Goal: Transaction & Acquisition: Purchase product/service

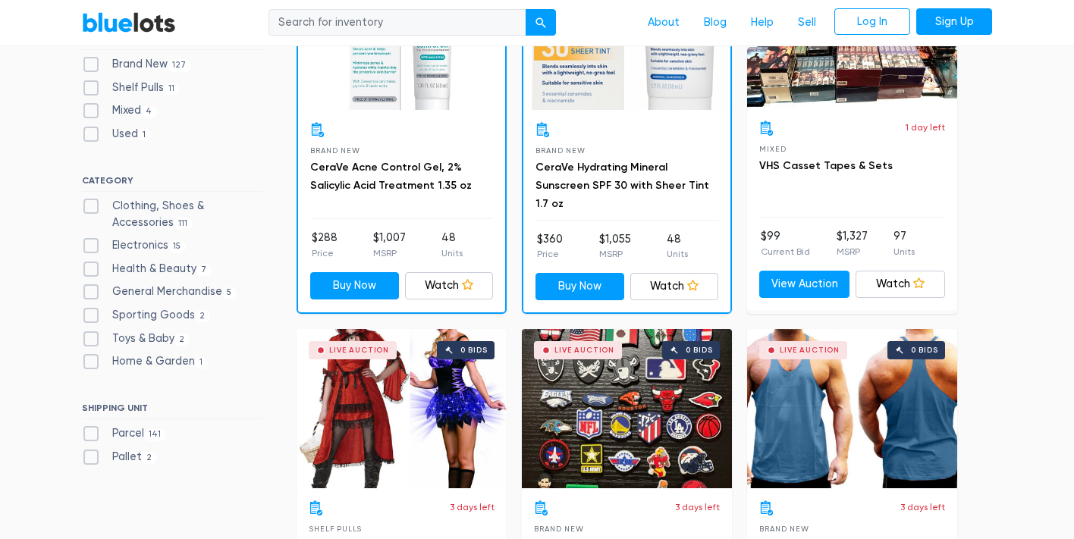
scroll to position [562, 0]
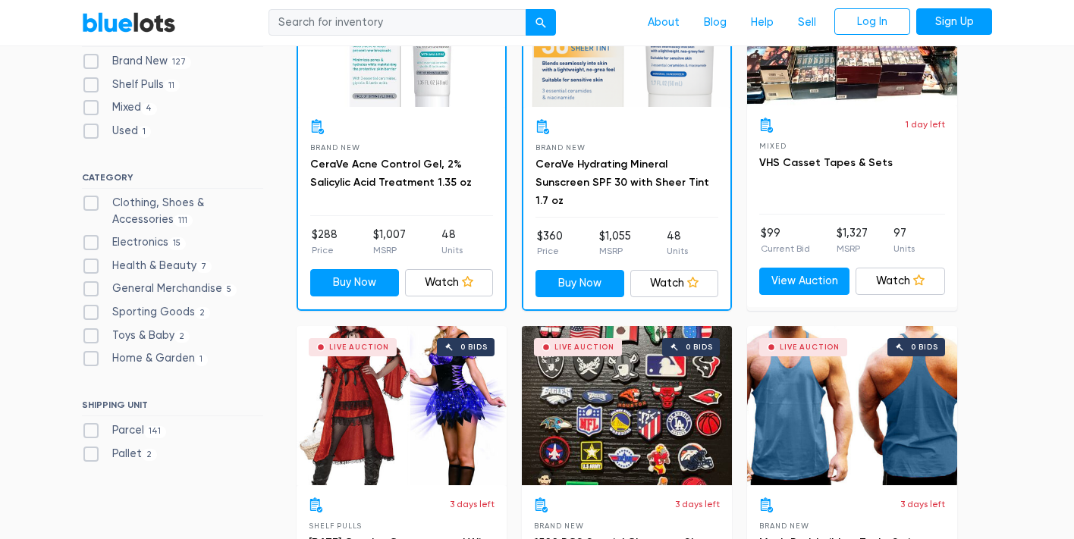
click at [90, 201] on label "Clothing, Shoes & Accessories 111" at bounding box center [172, 211] width 181 height 33
click at [90, 201] on Accessories"] "Clothing, Shoes & Accessories 111" at bounding box center [87, 200] width 10 height 10
checkbox Accessories"] "true"
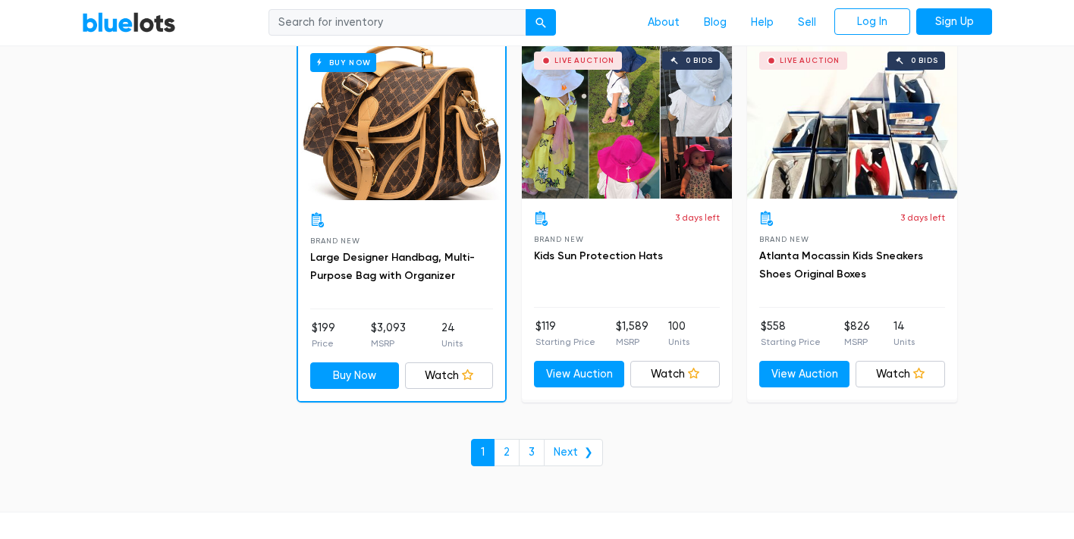
scroll to position [6480, 0]
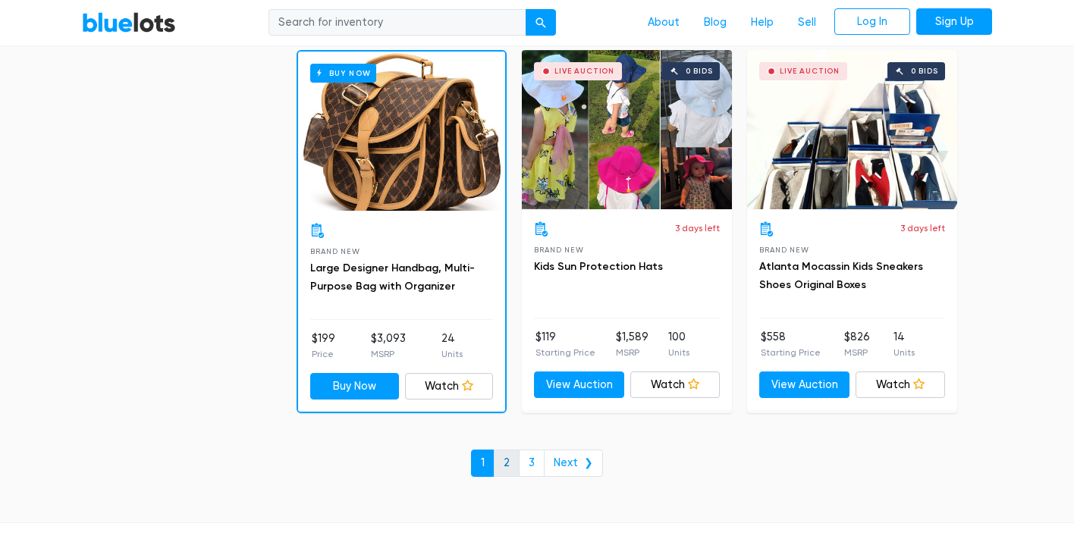
click at [517, 450] on link "2" at bounding box center [507, 463] width 26 height 27
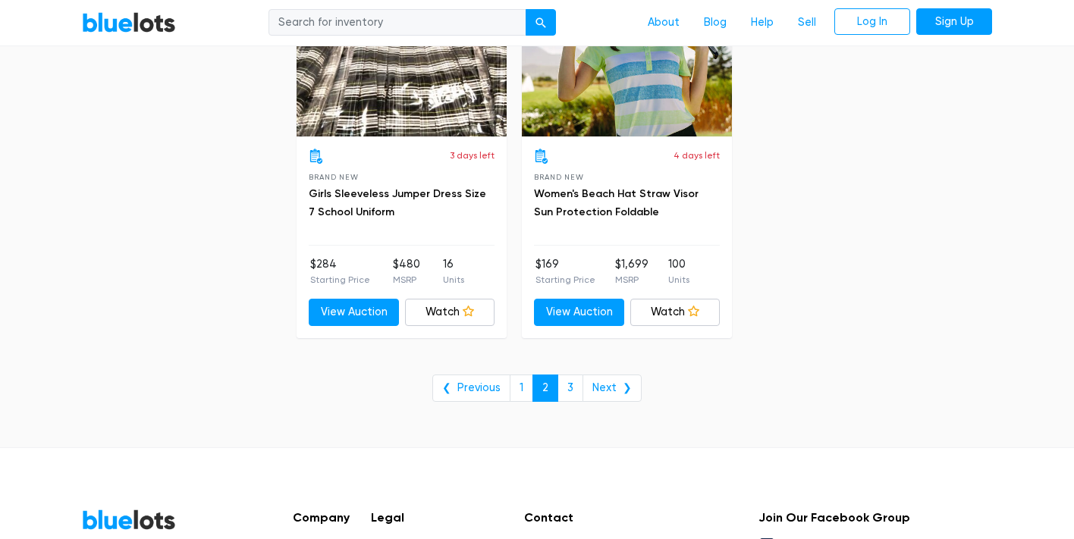
scroll to position [6206, 0]
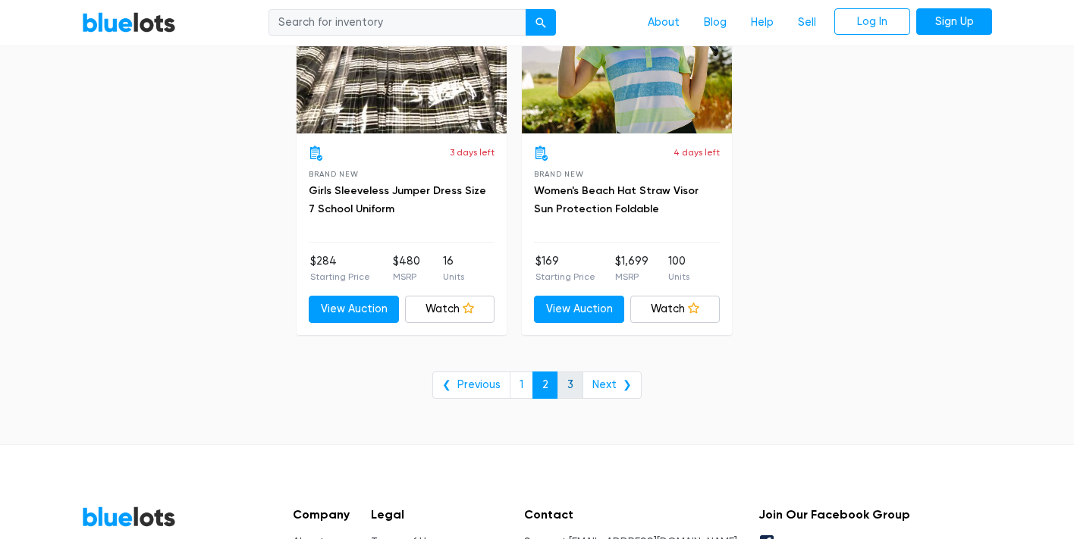
click at [571, 372] on link "3" at bounding box center [571, 385] width 26 height 27
